Goal: Task Accomplishment & Management: Use online tool/utility

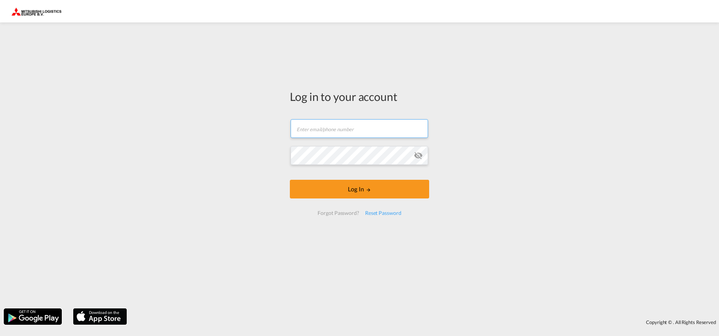
click at [329, 133] on input "text" at bounding box center [358, 128] width 137 height 19
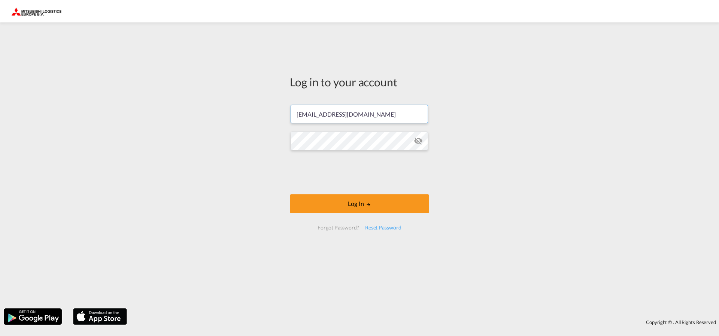
type input "May@mleurope.com"
click at [371, 202] on button "Log In" at bounding box center [359, 204] width 139 height 19
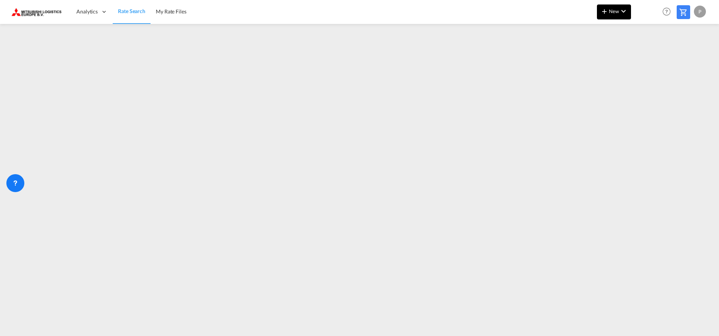
click at [620, 16] on button "New" at bounding box center [614, 11] width 34 height 15
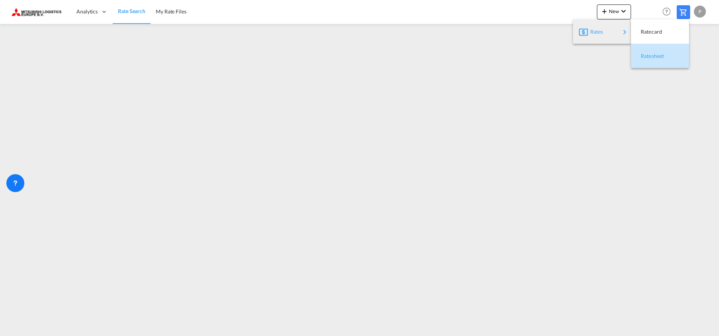
click at [649, 58] on span "Ratesheet" at bounding box center [644, 56] width 8 height 15
